Goal: Obtain resource: Obtain resource

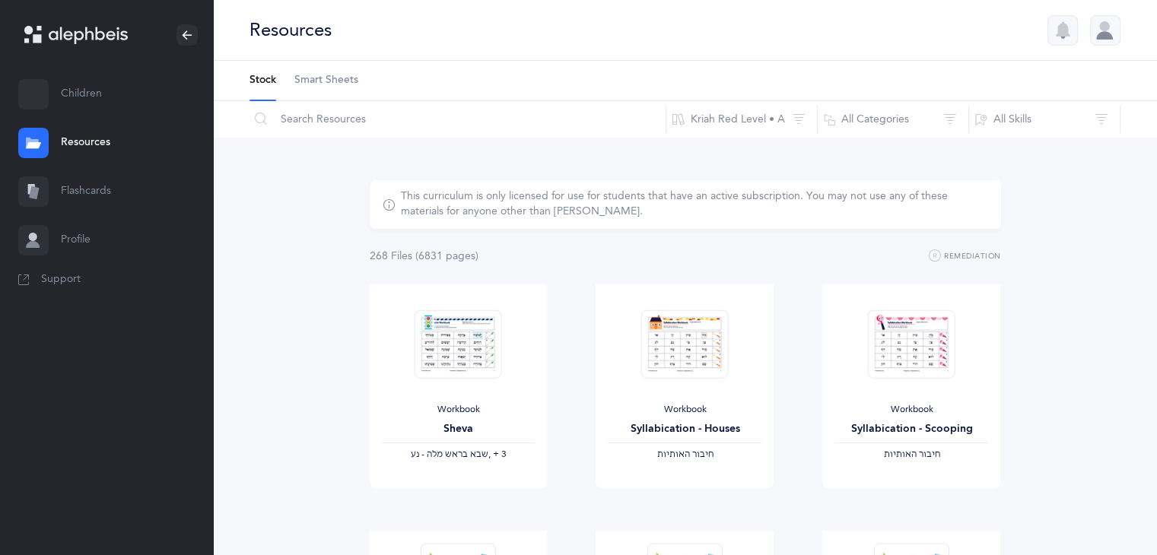
click at [119, 195] on link "Flashcards" at bounding box center [106, 191] width 213 height 49
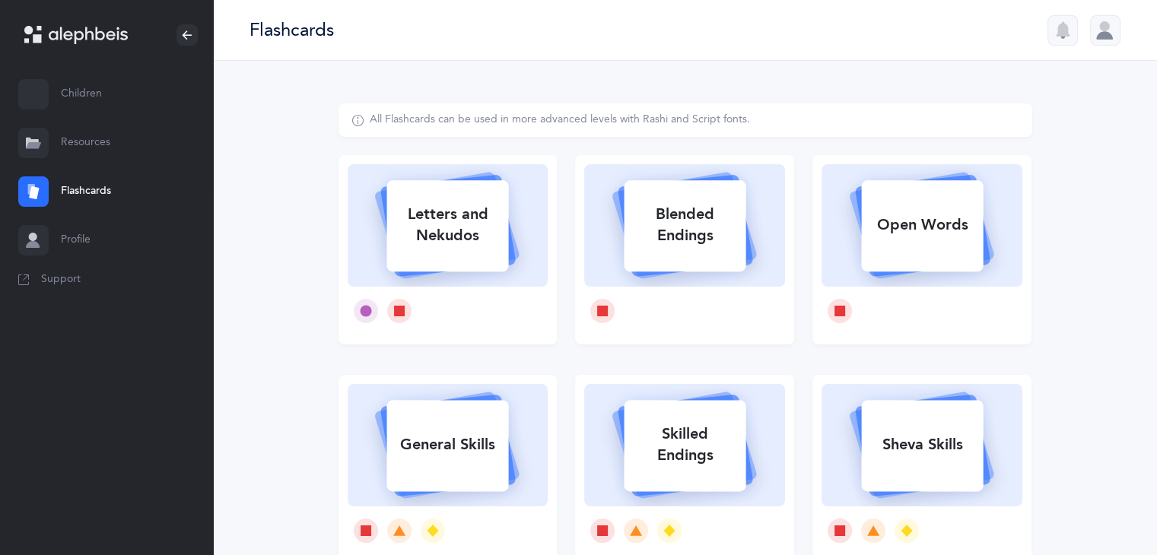
click at [76, 108] on link "Children" at bounding box center [106, 94] width 213 height 49
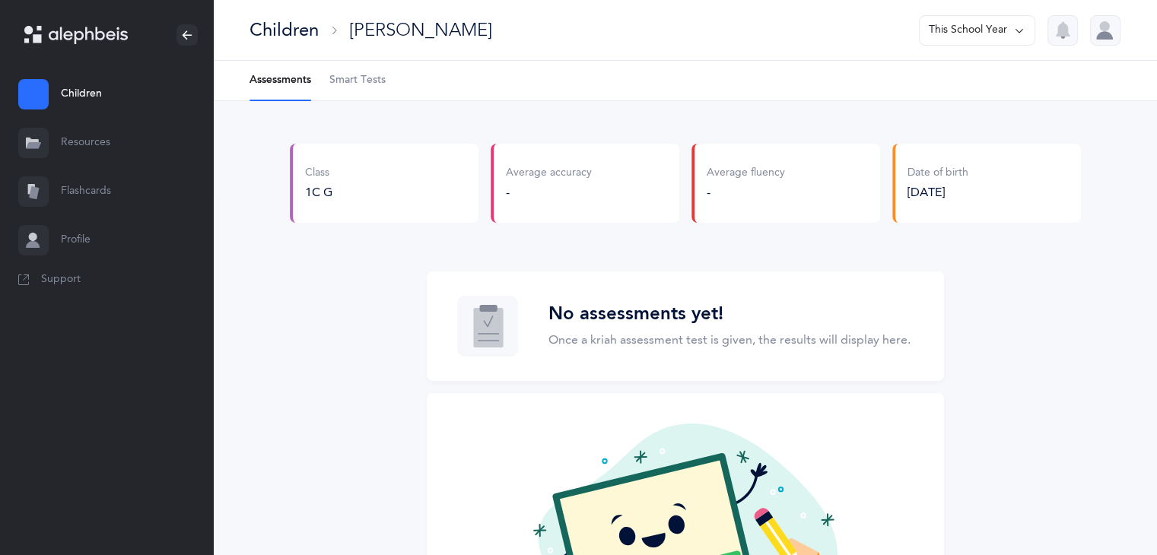
click at [376, 91] on Tests-tab "Smart Tests" at bounding box center [357, 81] width 56 height 40
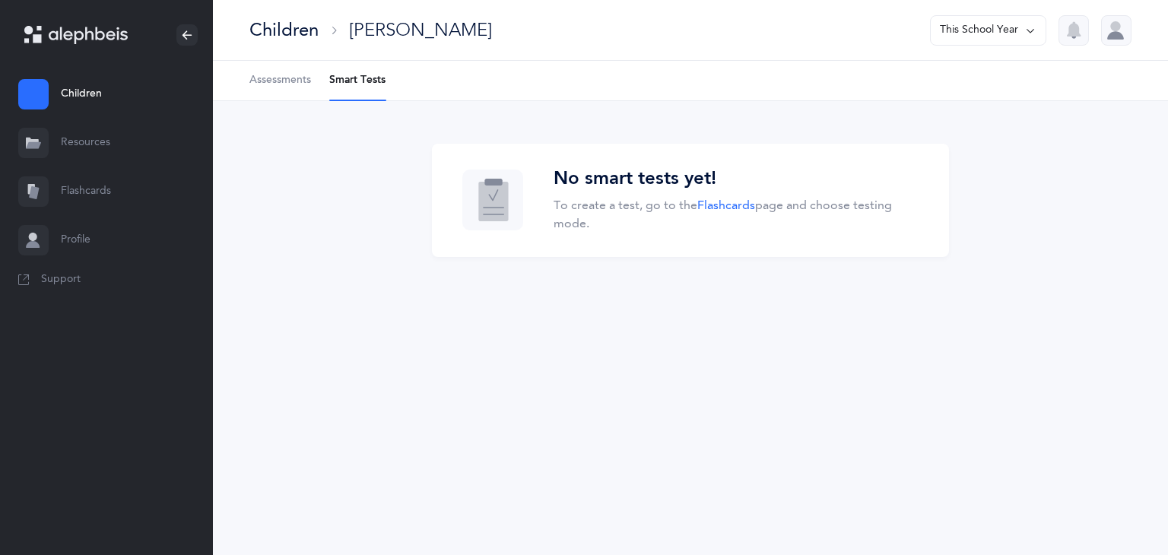
click at [125, 155] on link "Resources" at bounding box center [106, 143] width 213 height 49
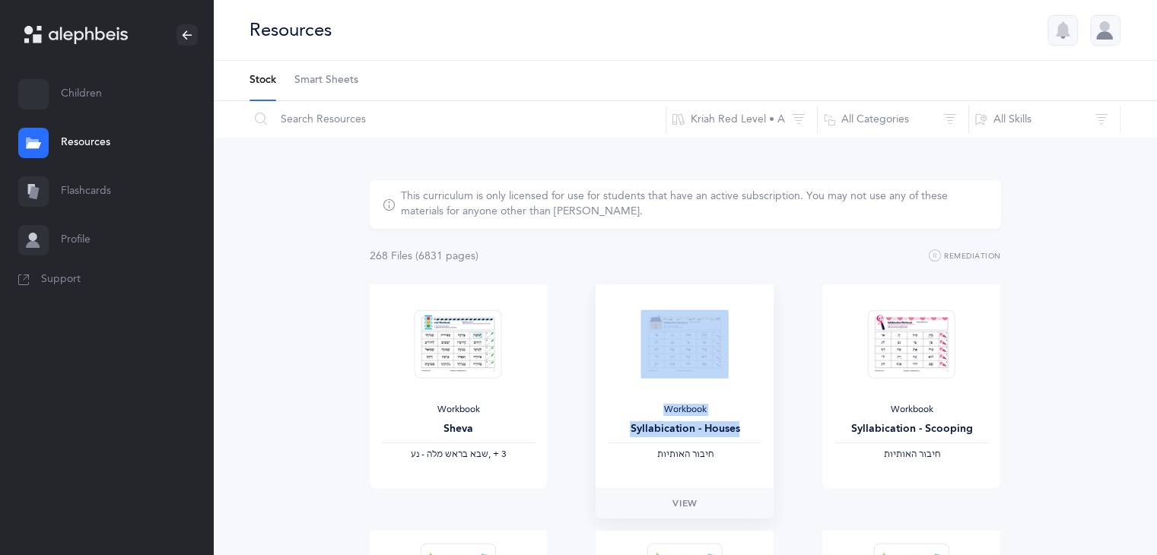
drag, startPoint x: 629, startPoint y: 354, endPoint x: 611, endPoint y: 459, distance: 106.5
click at [611, 459] on div "Workbook Syllabication - Houses ‫חיבור האותיות‬" at bounding box center [684, 386] width 178 height 204
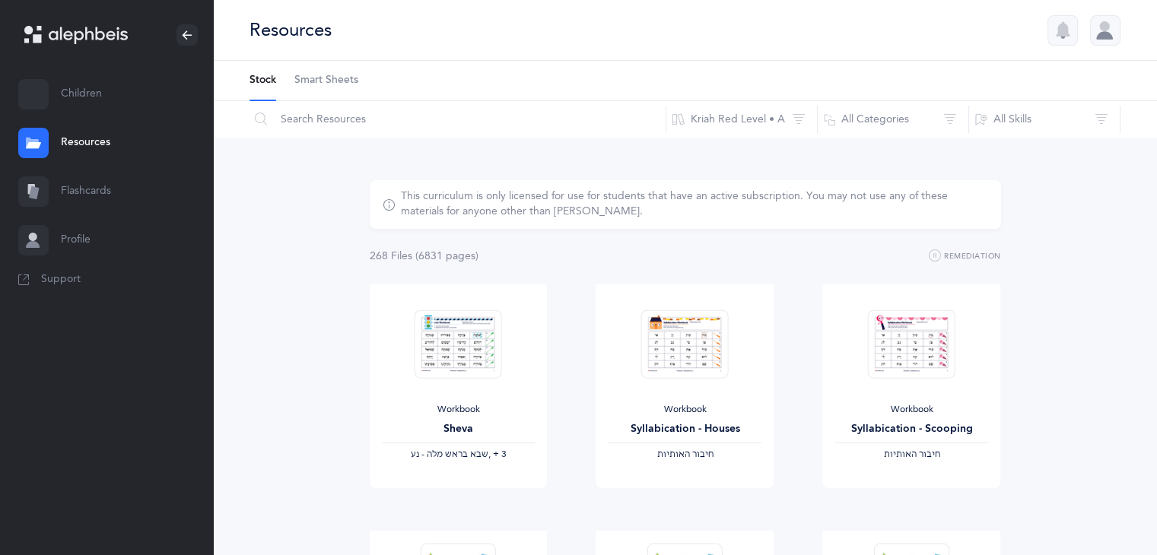
click at [563, 445] on div "Workbook Sheva ‫שבא בראש מלה - נע‬ ‪, + 3‬ View" at bounding box center [458, 407] width 227 height 246
click at [681, 506] on span "View" at bounding box center [684, 504] width 24 height 14
